Goal: Information Seeking & Learning: Learn about a topic

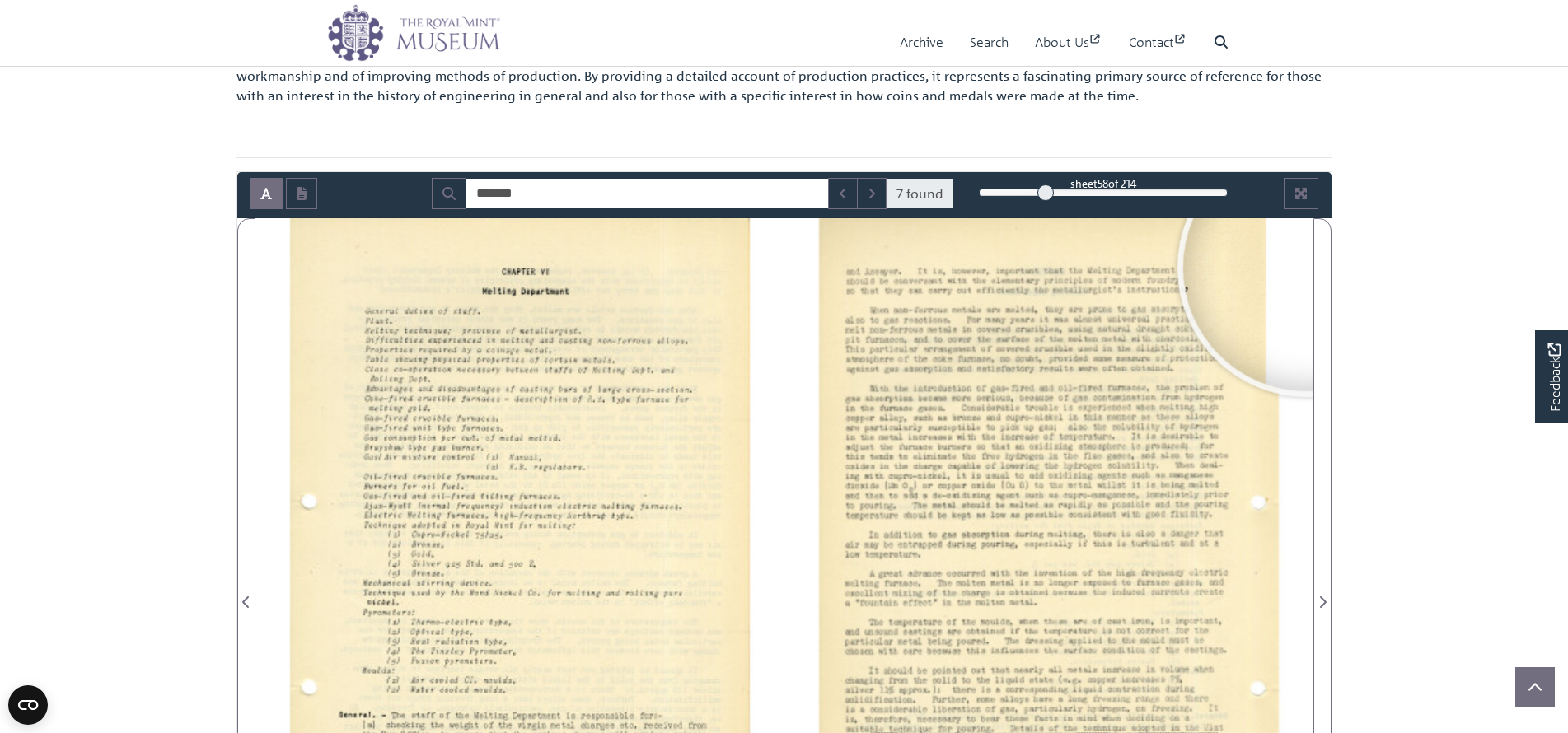
scroll to position [329, 0]
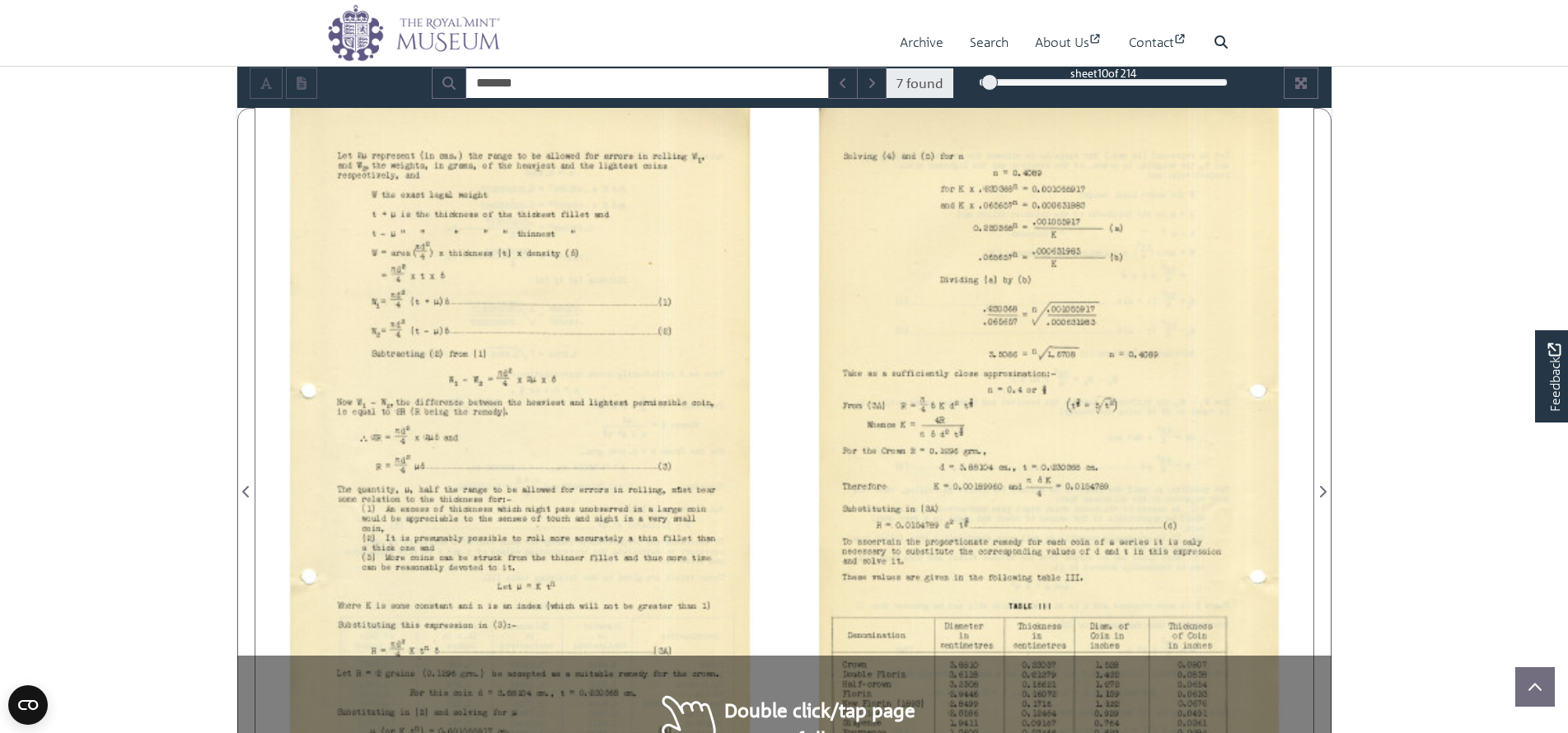
drag, startPoint x: 1047, startPoint y: 79, endPoint x: 987, endPoint y: 82, distance: 60.1
click at [987, 82] on div at bounding box center [990, 82] width 16 height 16
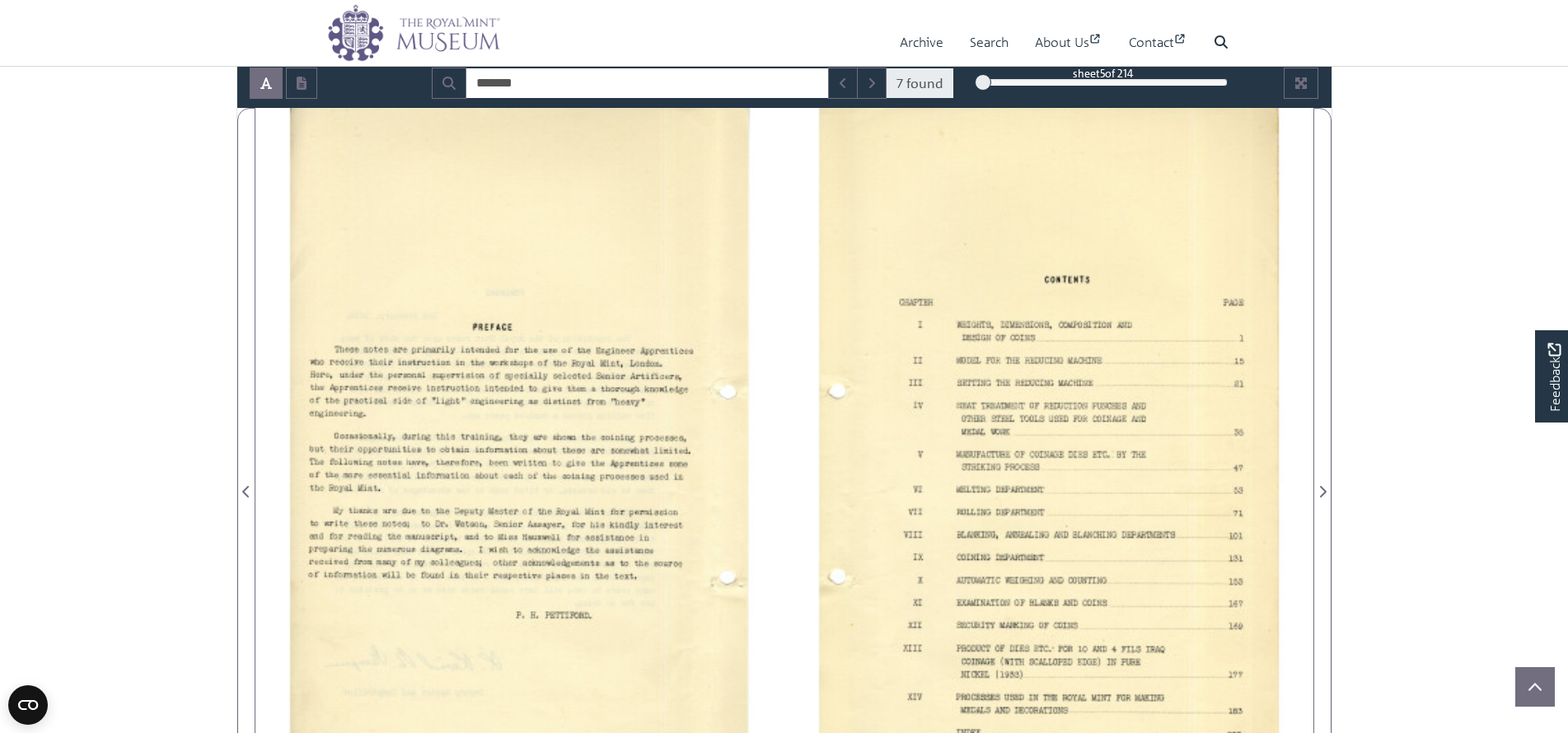
click at [984, 82] on div at bounding box center [983, 82] width 16 height 16
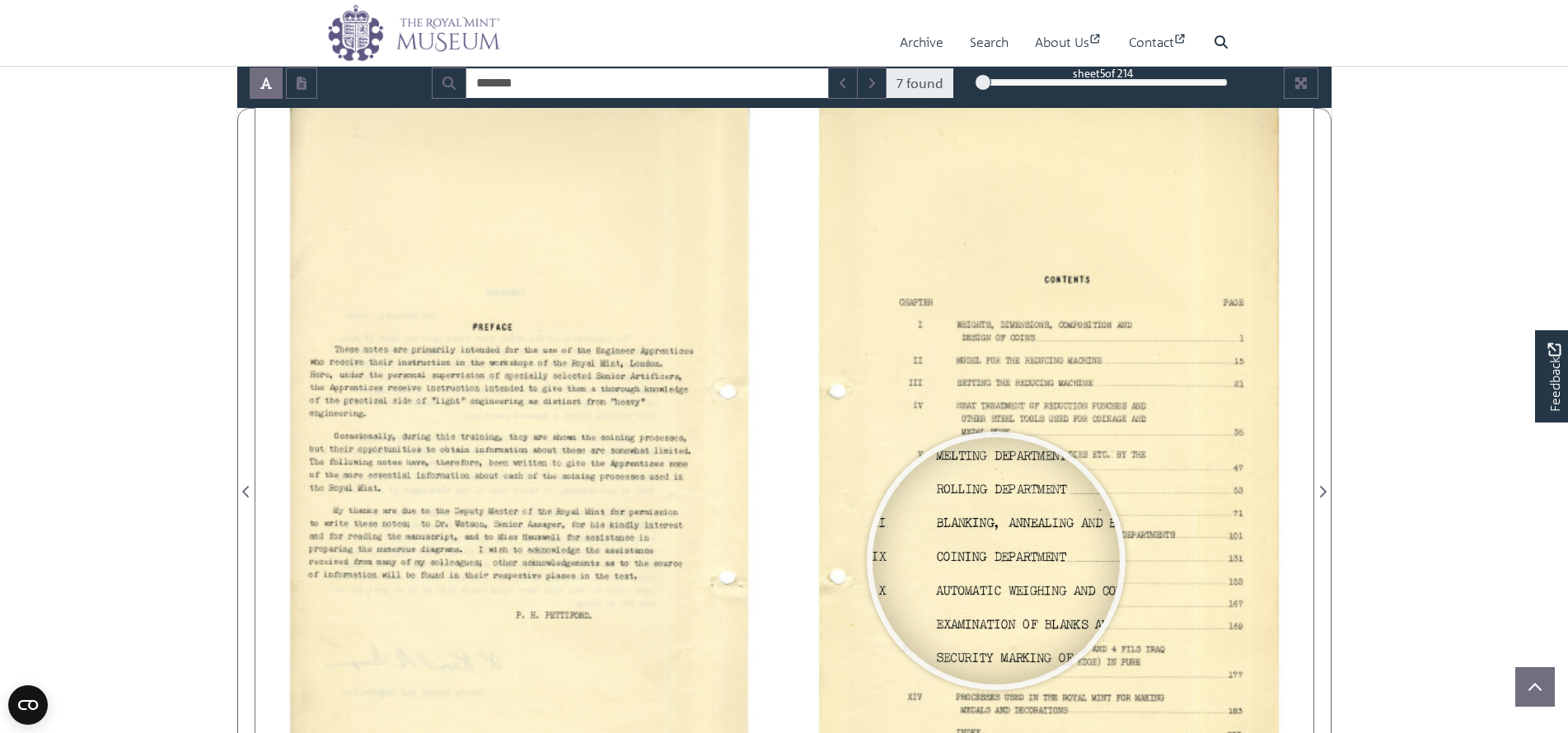
click at [996, 561] on div at bounding box center [996, 561] width 247 height 247
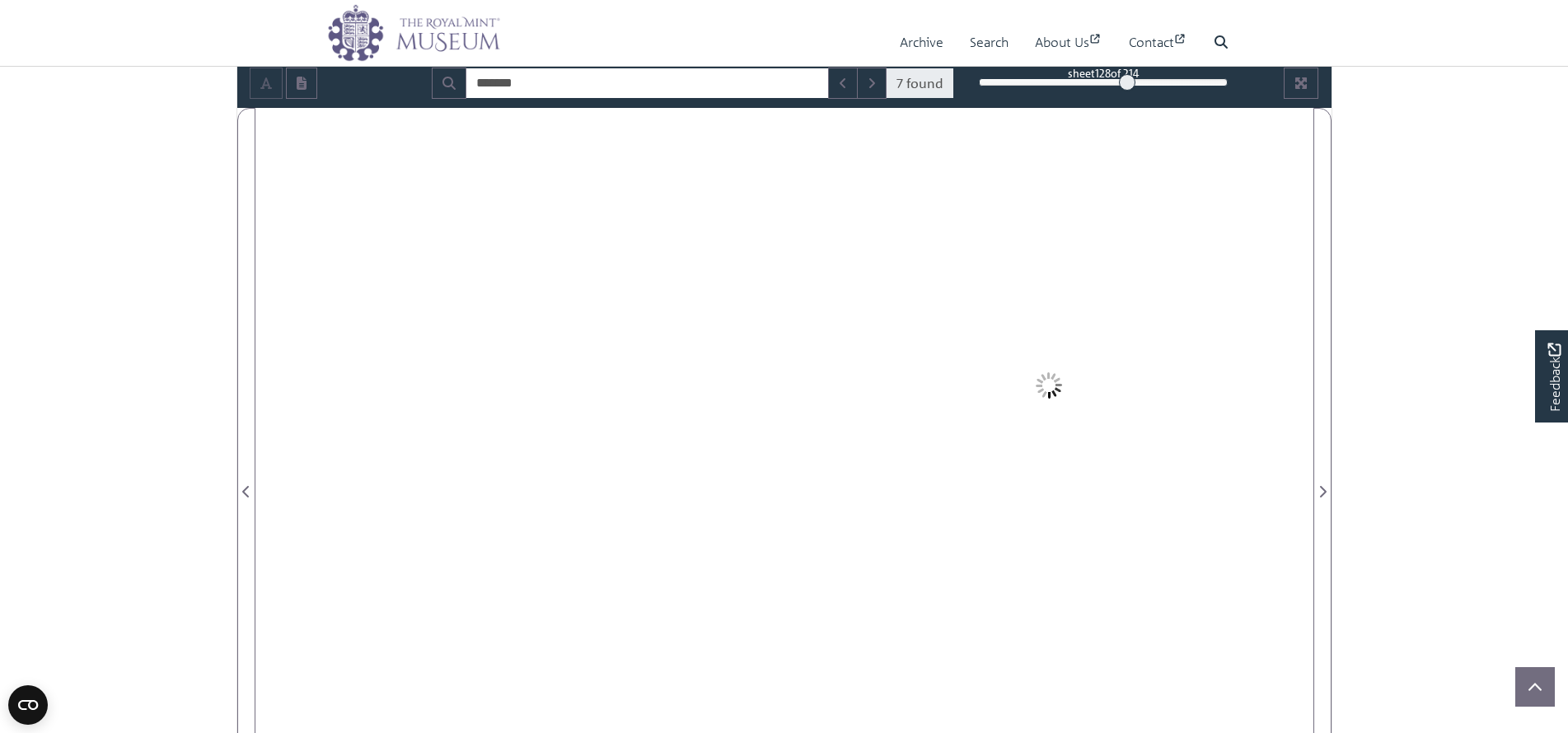
drag, startPoint x: 985, startPoint y: 86, endPoint x: 1127, endPoint y: 85, distance: 142.0
click at [1127, 85] on div at bounding box center [1127, 82] width 16 height 16
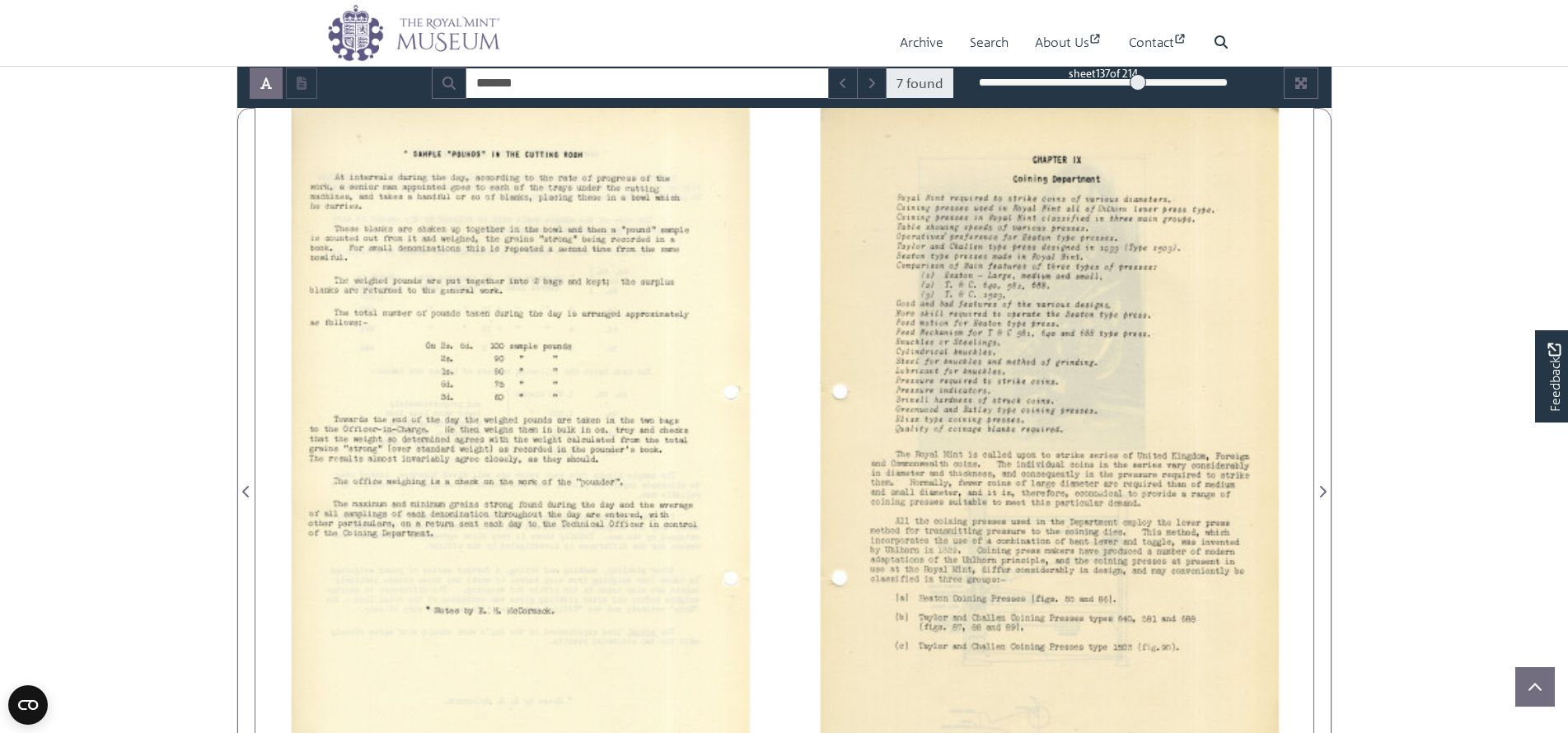
click at [1138, 83] on div at bounding box center [1138, 82] width 16 height 16
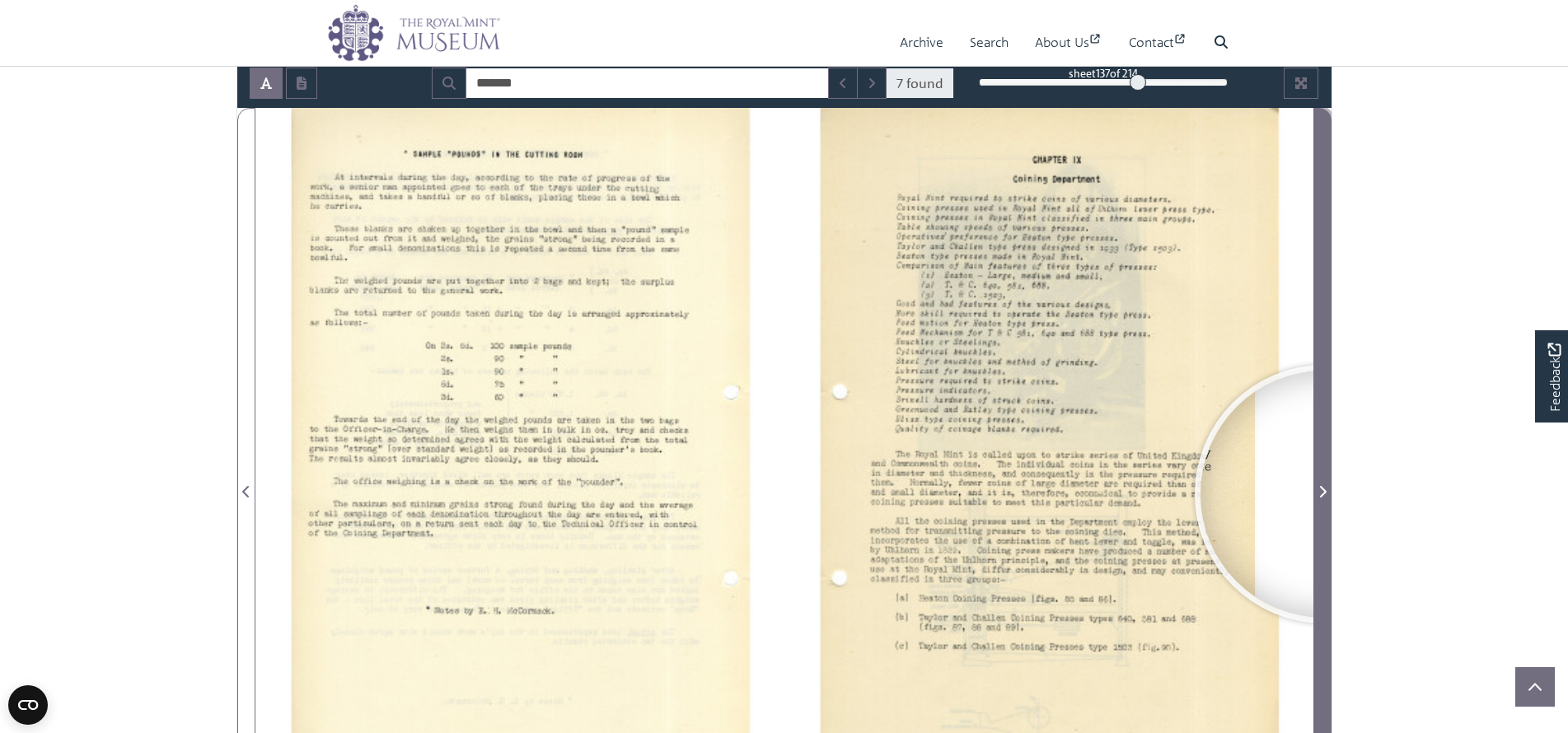
click at [1324, 494] on icon "Next Page" at bounding box center [1322, 491] width 8 height 14
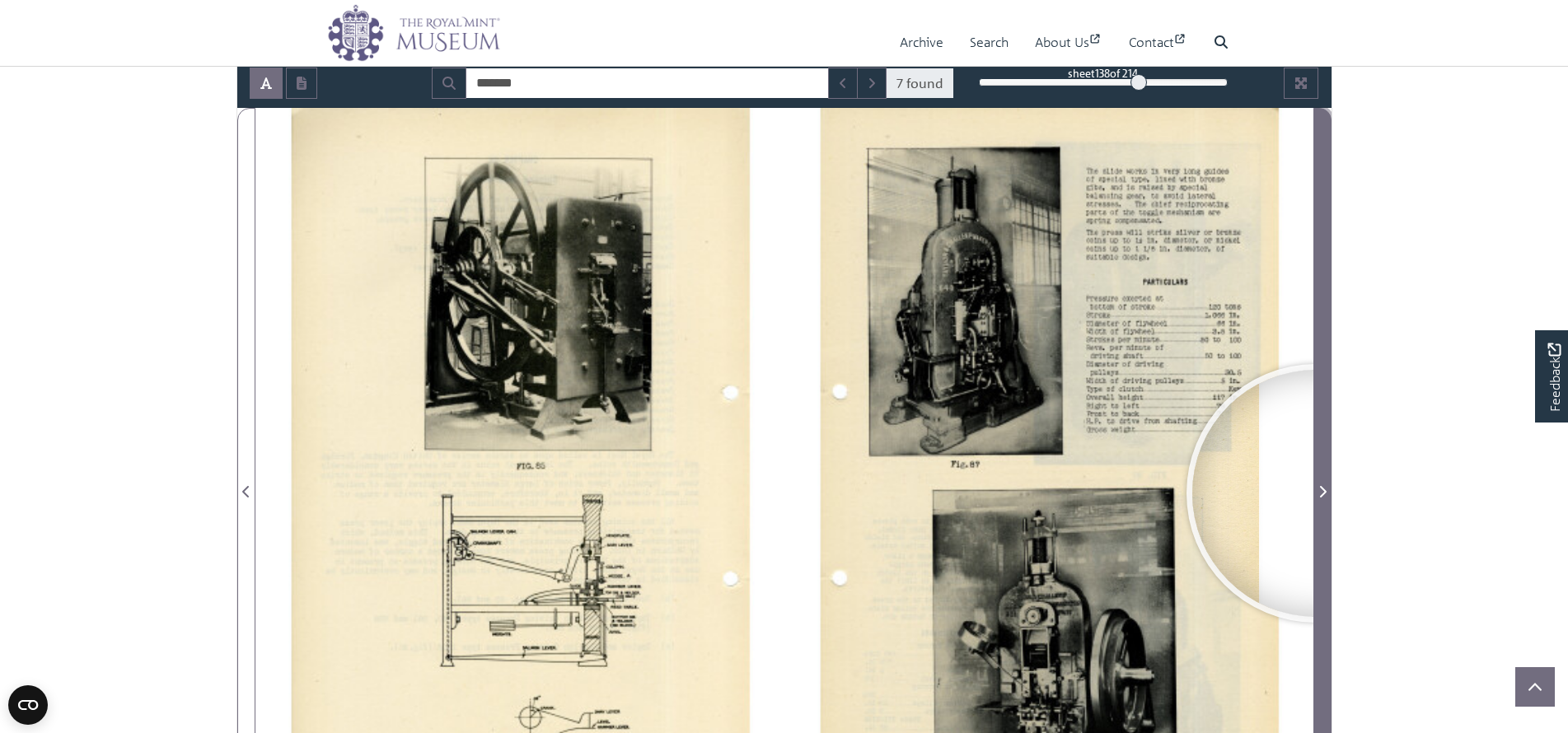
click at [1316, 494] on span "Next Page" at bounding box center [1322, 492] width 16 height 20
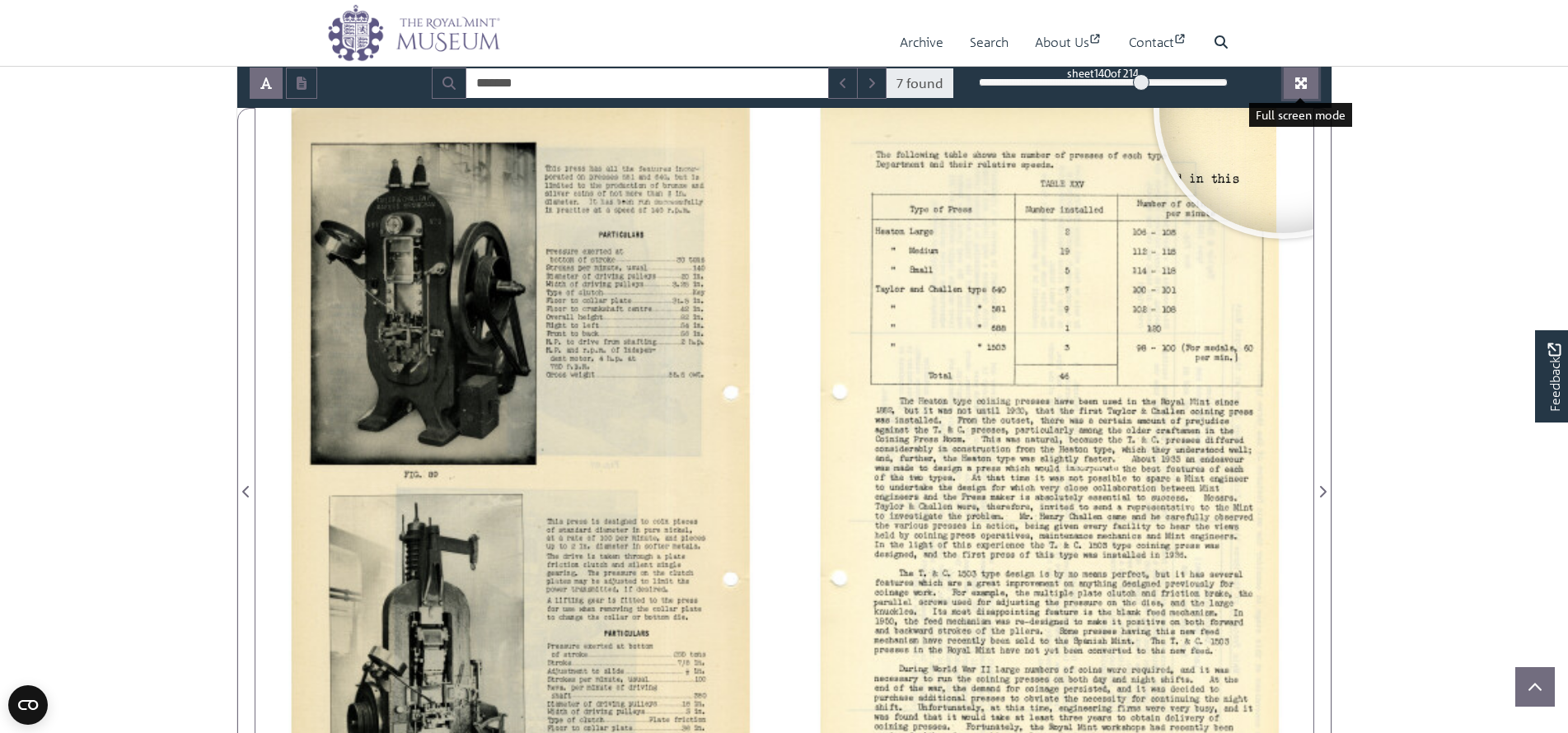
click at [1293, 84] on button "Full screen mode" at bounding box center [1301, 83] width 34 height 32
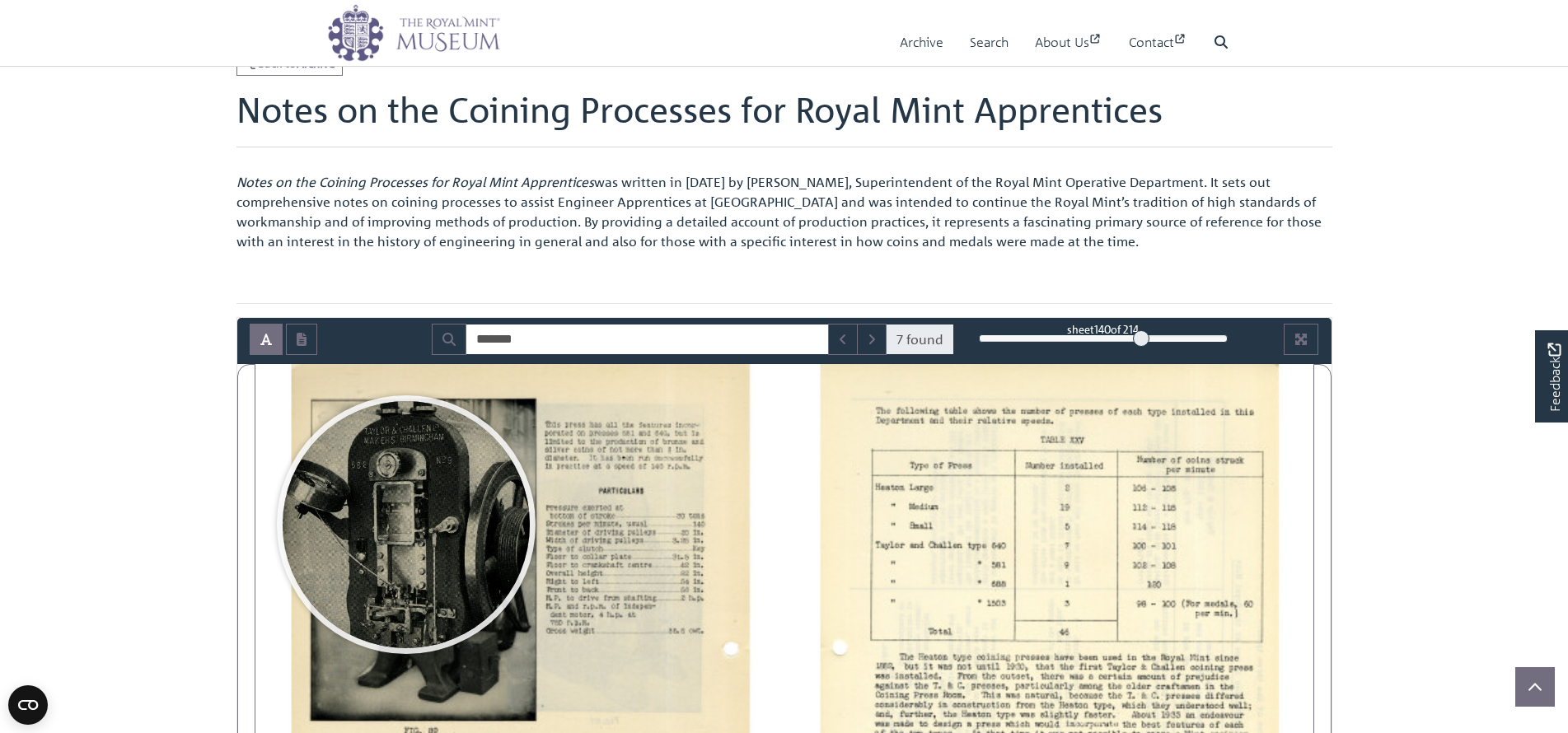
scroll to position [403, 0]
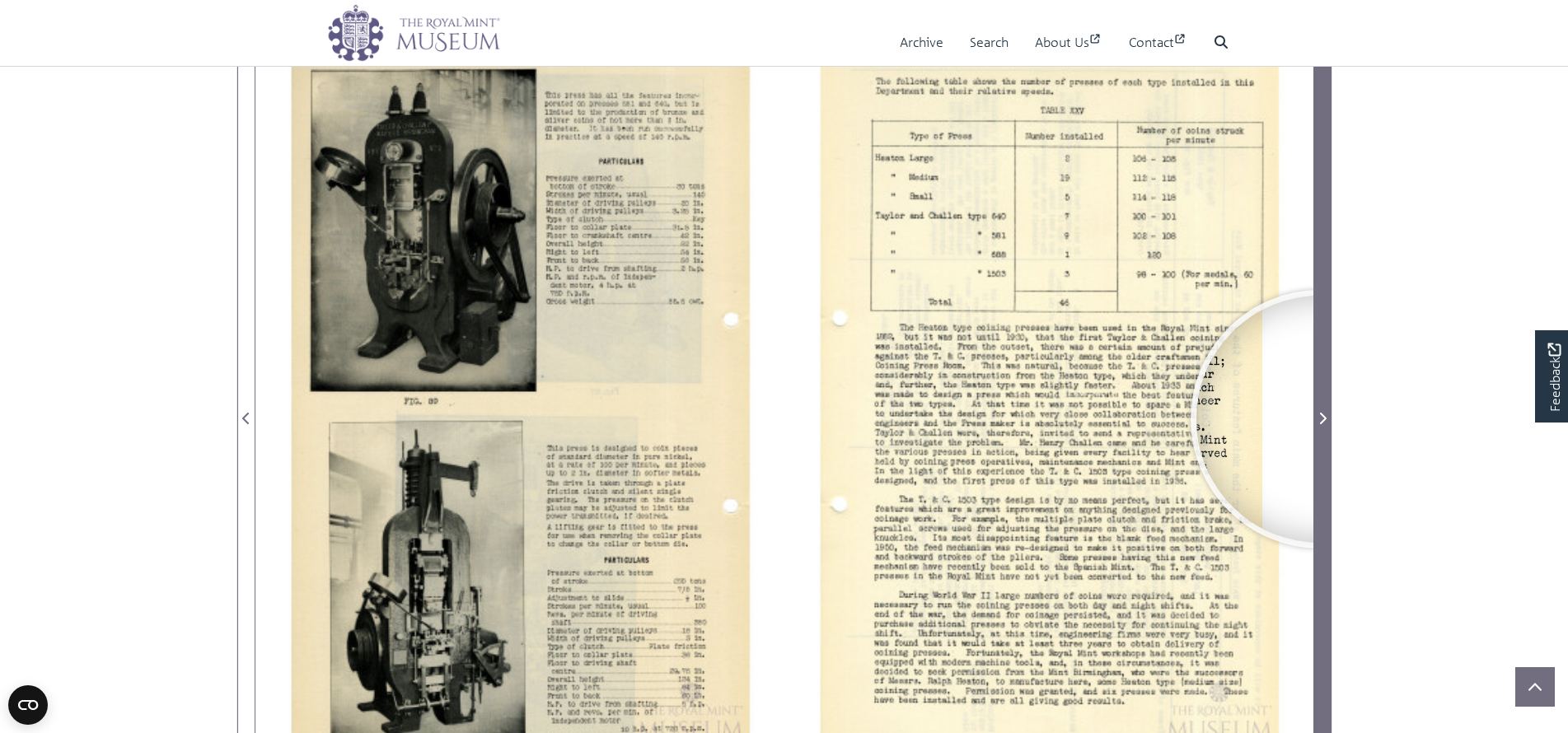
click at [1321, 419] on icon "Next Page" at bounding box center [1322, 418] width 8 height 14
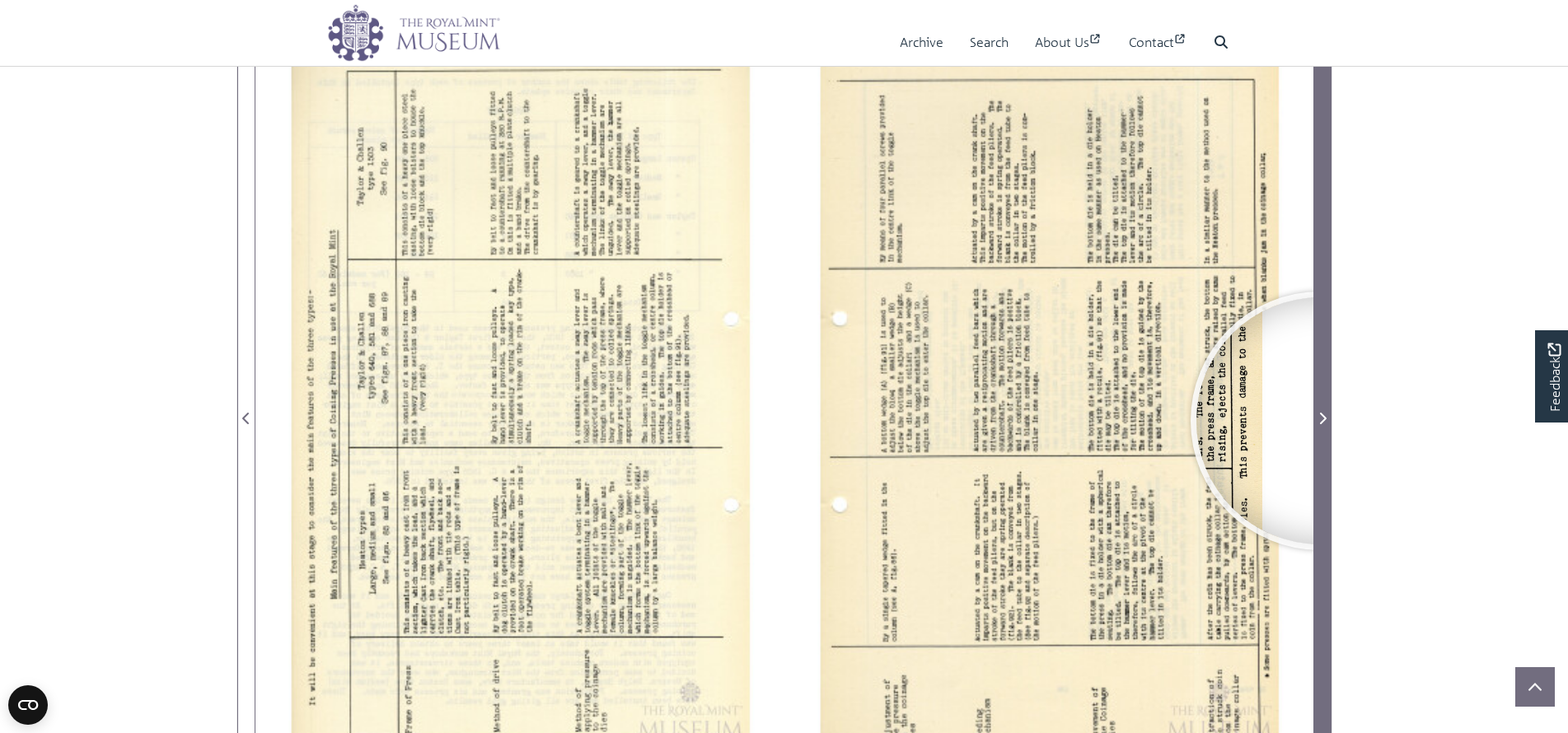
click at [1321, 421] on icon "Next Page" at bounding box center [1322, 418] width 8 height 14
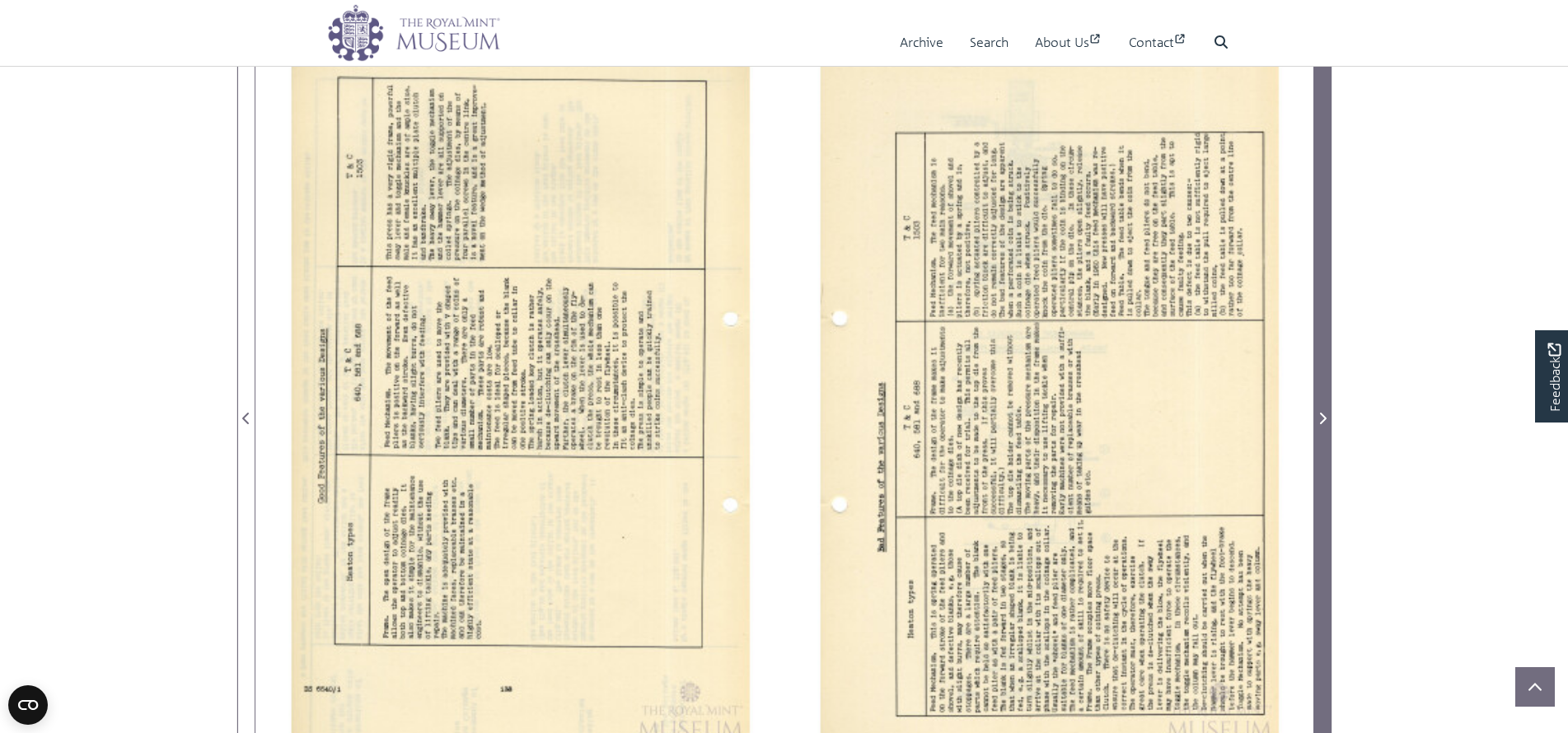
click at [1321, 421] on icon "Next Page" at bounding box center [1322, 418] width 8 height 14
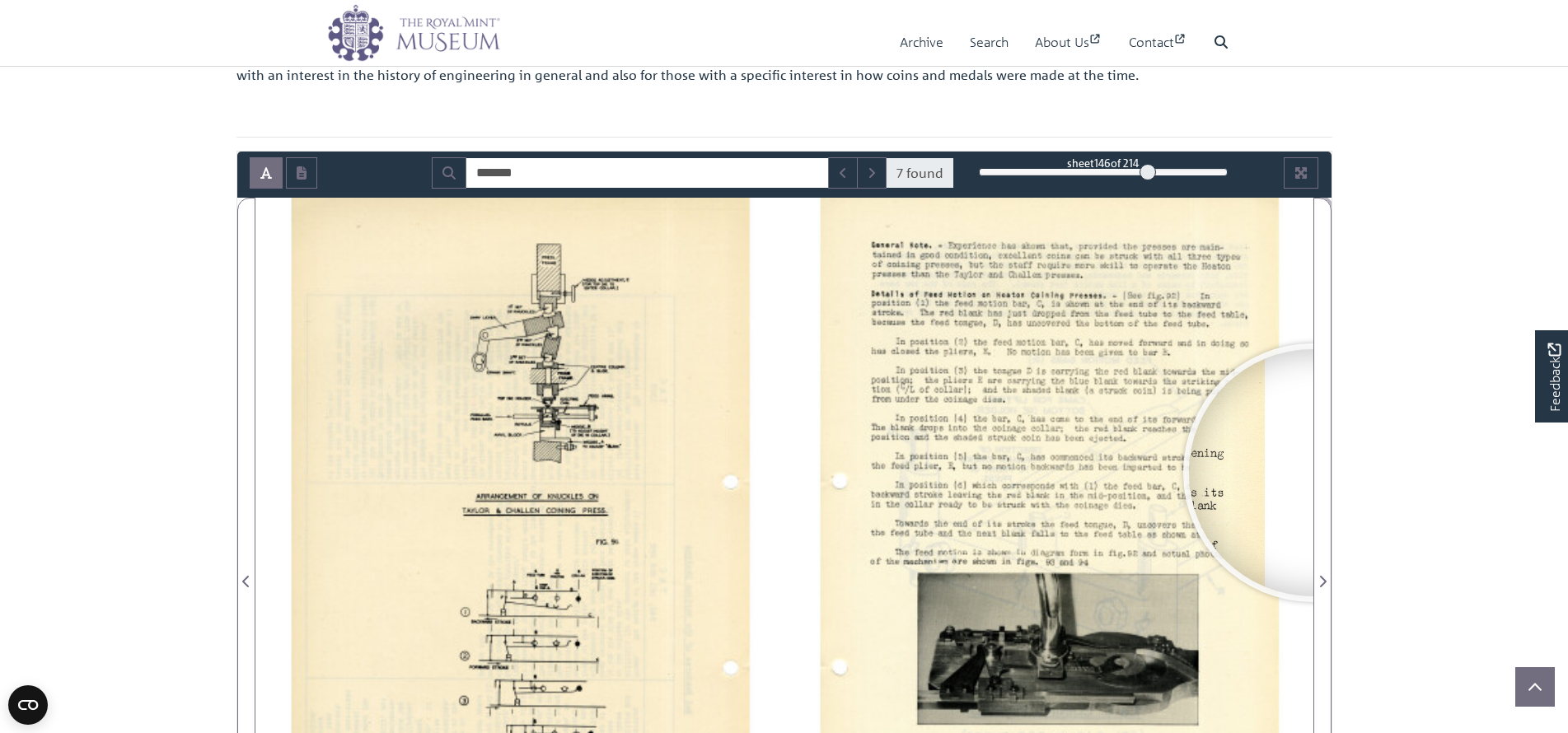
scroll to position [238, 0]
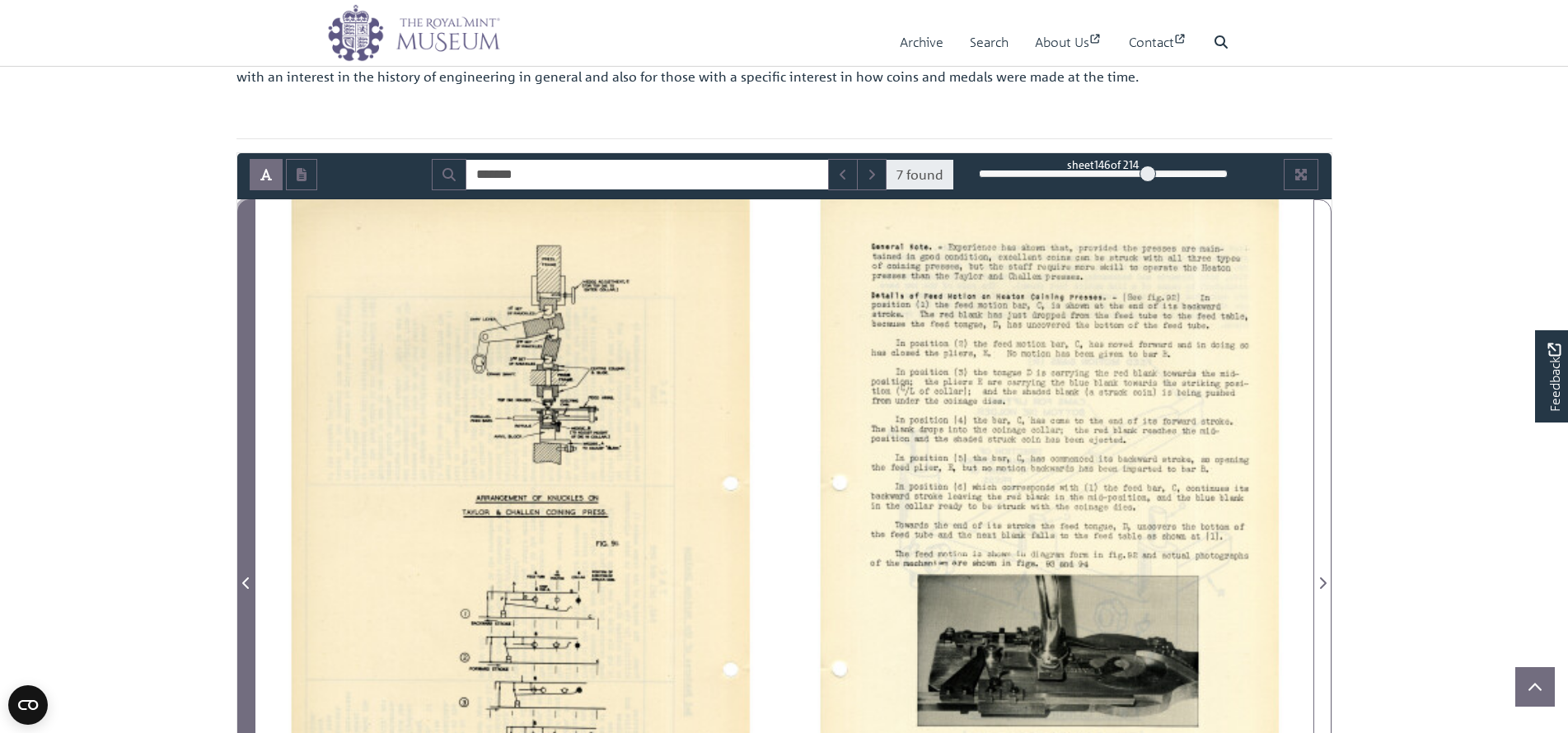
click at [245, 582] on icon "Previous Page" at bounding box center [246, 583] width 8 height 14
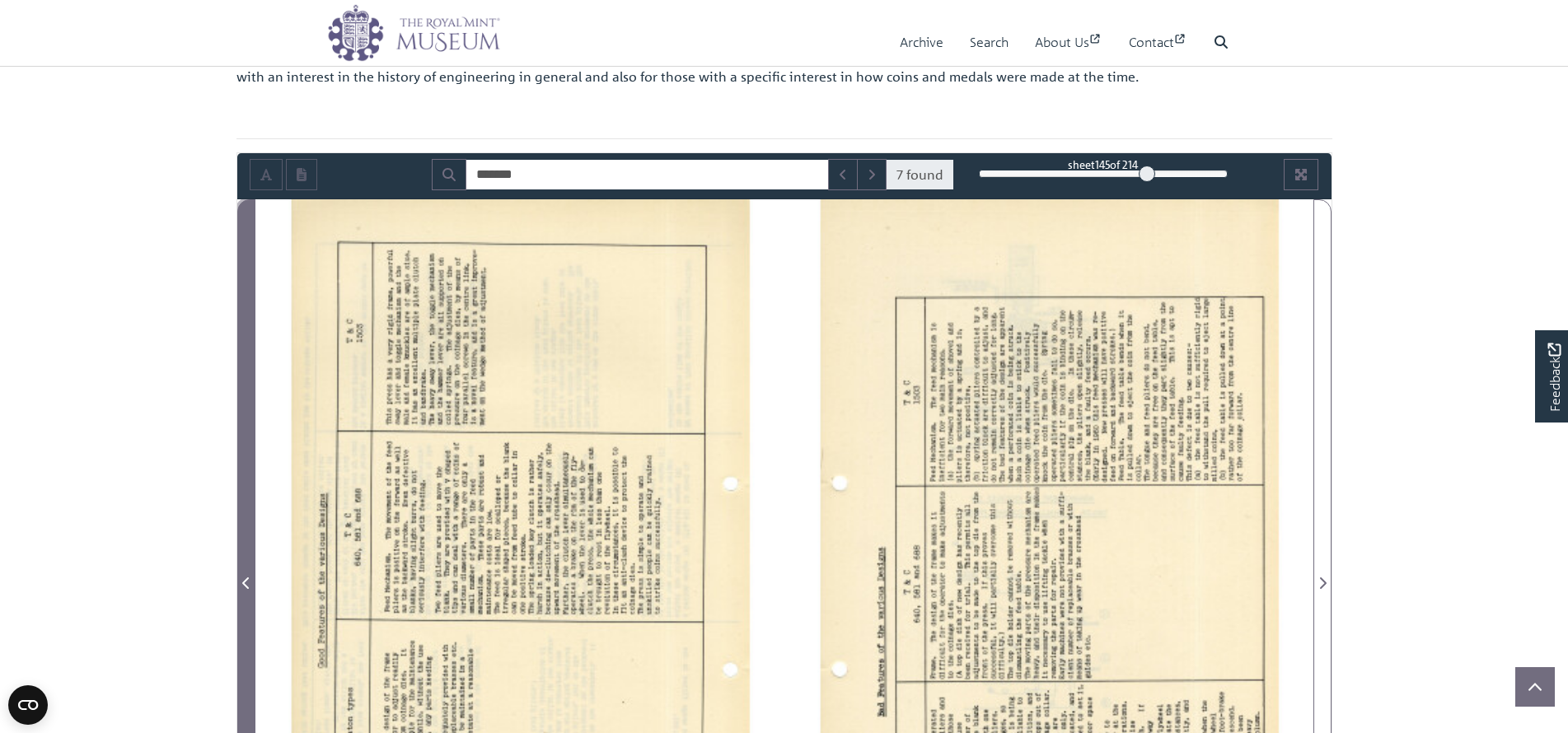
click at [245, 582] on icon "Previous Page" at bounding box center [246, 583] width 8 height 14
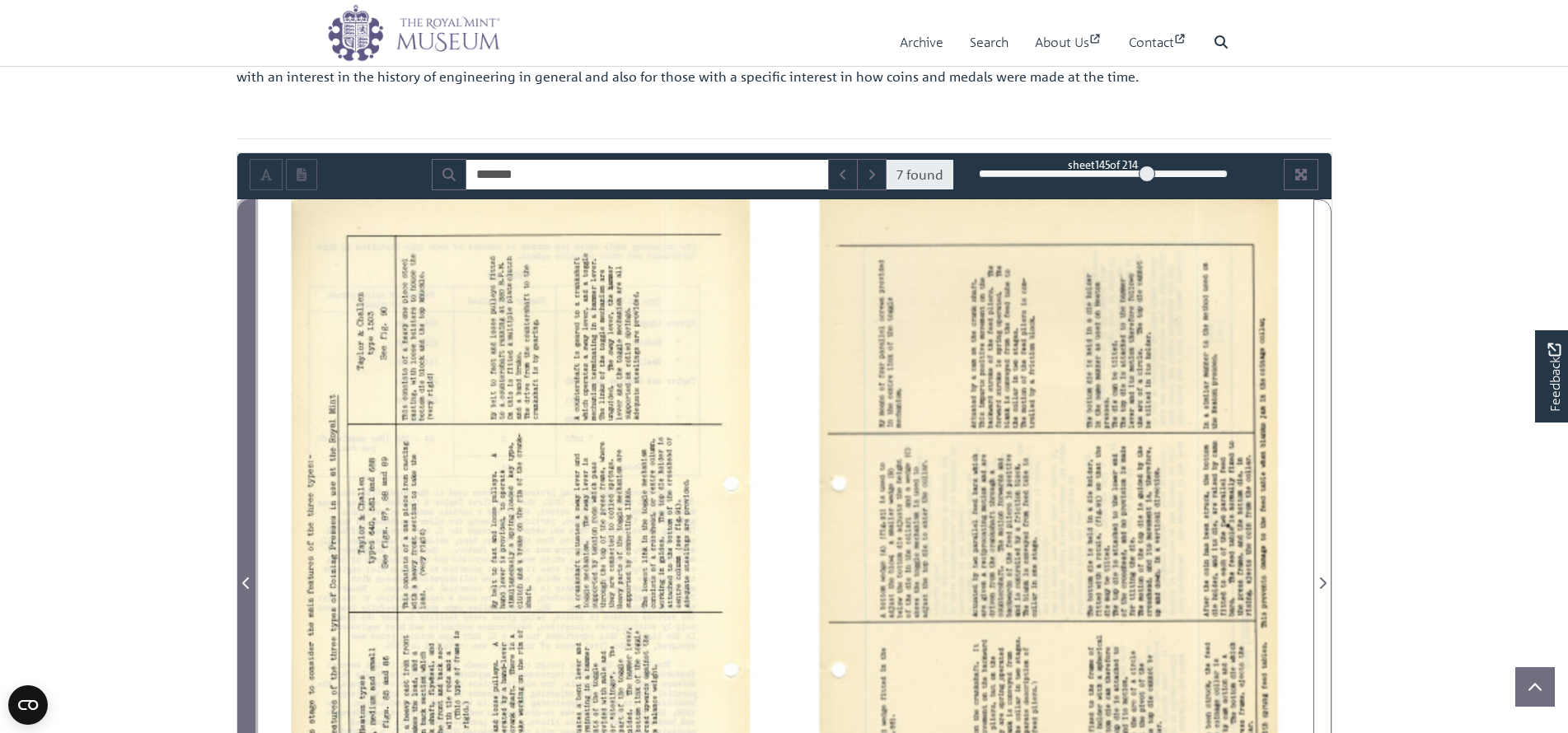
click at [245, 582] on icon "Previous Page" at bounding box center [246, 583] width 8 height 14
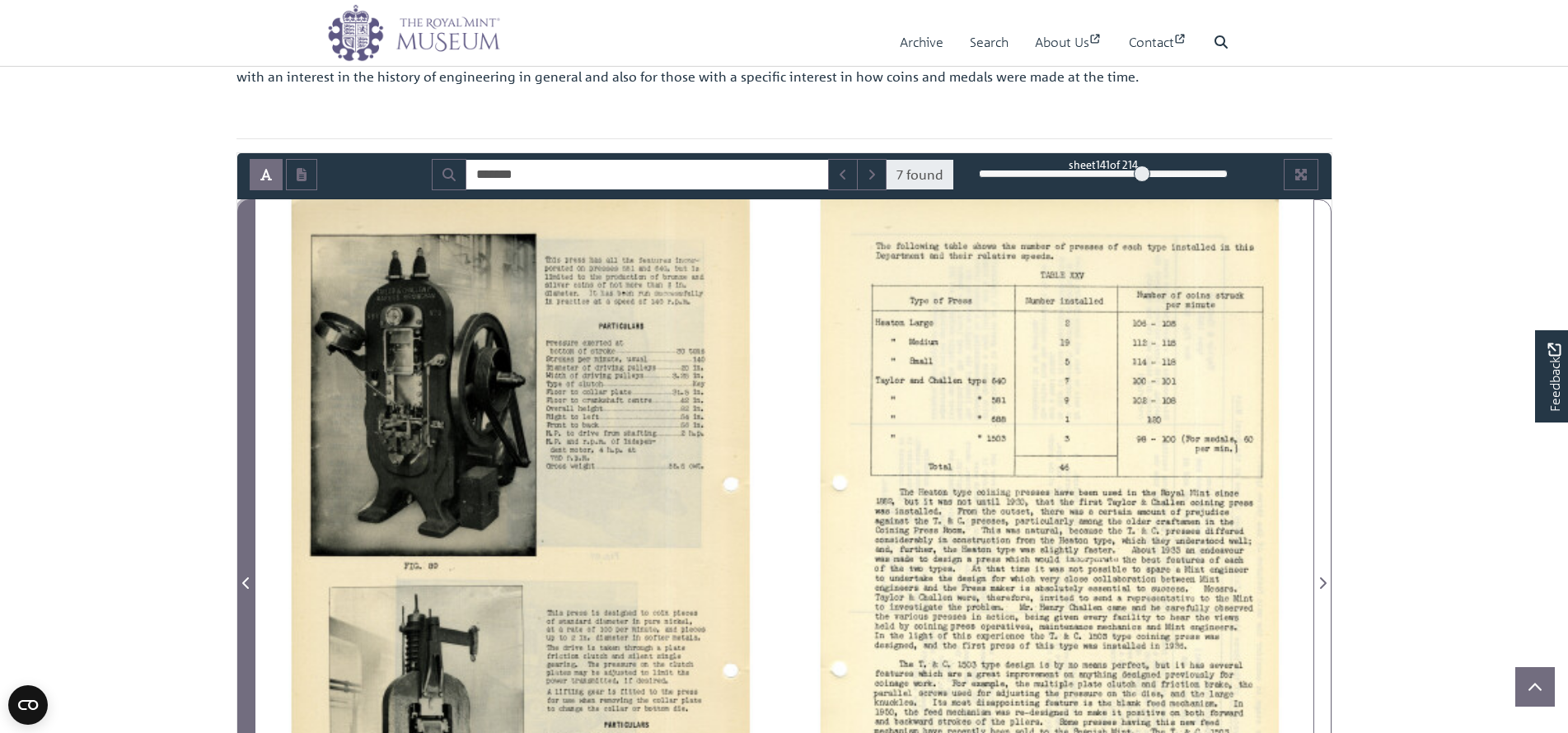
click at [245, 582] on icon "Previous Page" at bounding box center [246, 583] width 8 height 14
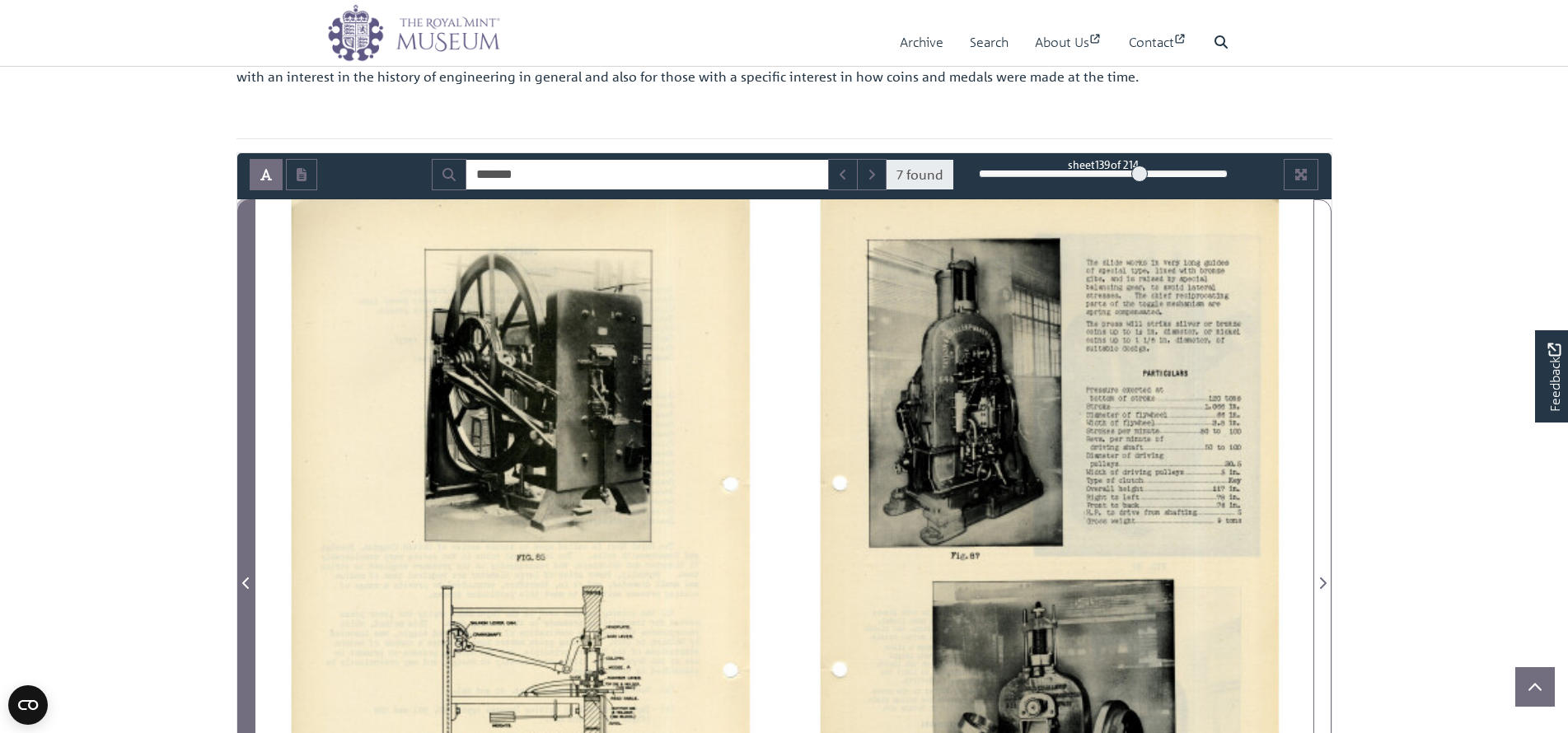
click at [245, 582] on icon "Previous Page" at bounding box center [246, 583] width 8 height 14
